Goal: Find specific page/section

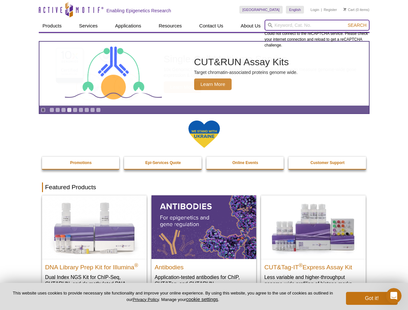
click at [317, 25] on input "search" at bounding box center [316, 25] width 105 height 11
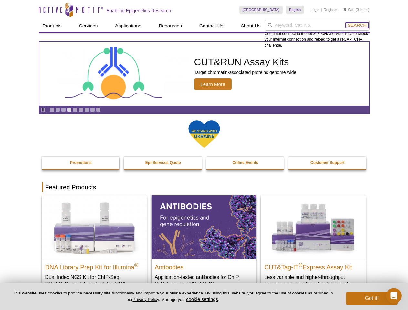
click at [357, 25] on span "Search" at bounding box center [356, 25] width 19 height 5
click at [43, 110] on icon "Pause" at bounding box center [43, 110] width 4 height 4
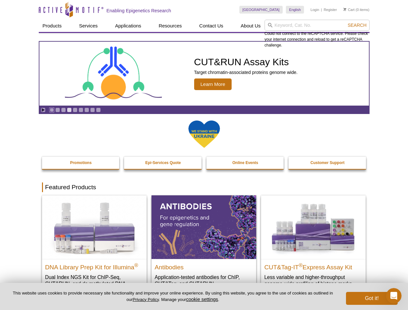
click at [52, 110] on link "Go to slide 1" at bounding box center [51, 109] width 5 height 5
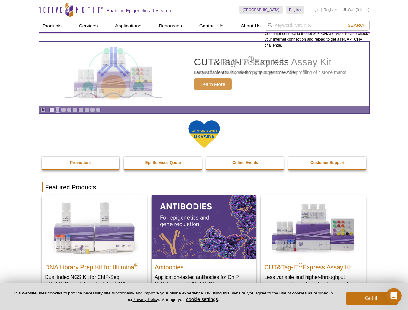
click at [57, 110] on link "Go to slide 2" at bounding box center [57, 109] width 5 height 5
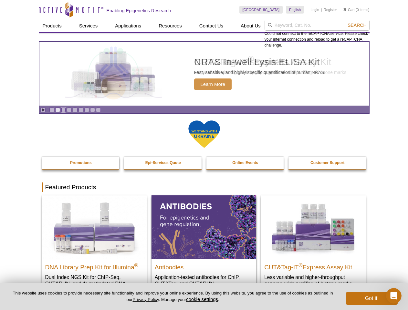
click at [63, 110] on link "Go to slide 3" at bounding box center [63, 109] width 5 height 5
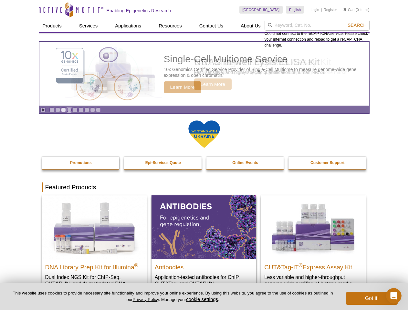
click at [69, 110] on link "Go to slide 4" at bounding box center [69, 109] width 5 height 5
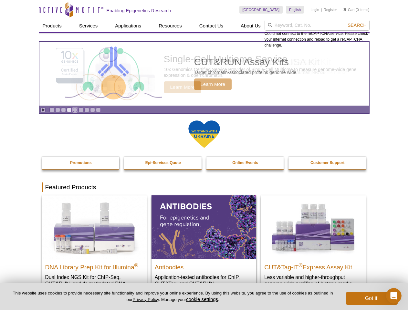
click at [75, 110] on link "Go to slide 5" at bounding box center [75, 109] width 5 height 5
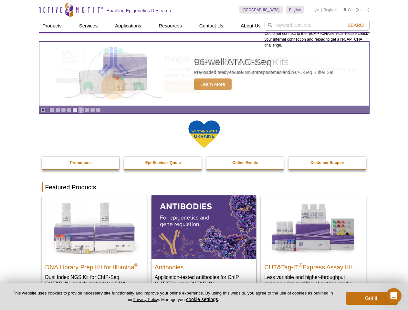
click at [81, 110] on link "Go to slide 6" at bounding box center [80, 109] width 5 height 5
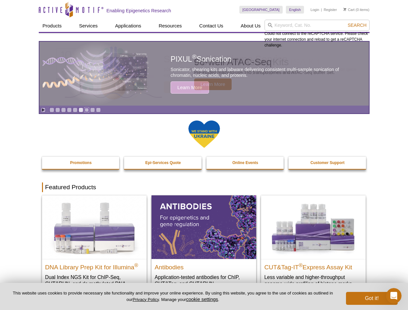
click at [87, 110] on link "Go to slide 7" at bounding box center [86, 109] width 5 height 5
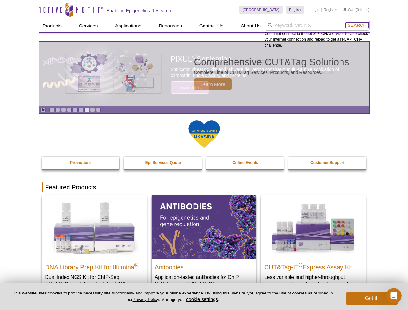
click at [357, 25] on span "Search" at bounding box center [356, 25] width 19 height 5
